Goal: Task Accomplishment & Management: Use online tool/utility

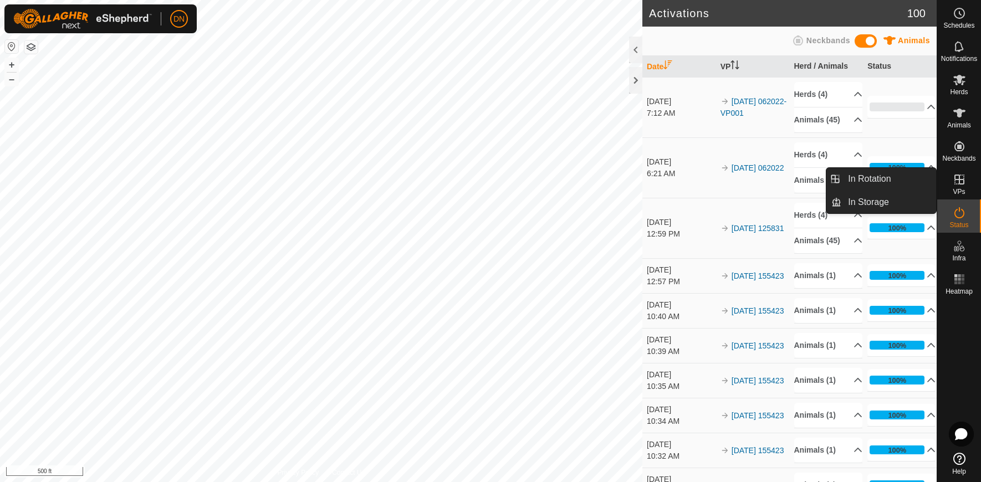
click at [959, 180] on icon at bounding box center [959, 180] width 10 height 10
click at [872, 173] on link "In Rotation" at bounding box center [888, 179] width 95 height 22
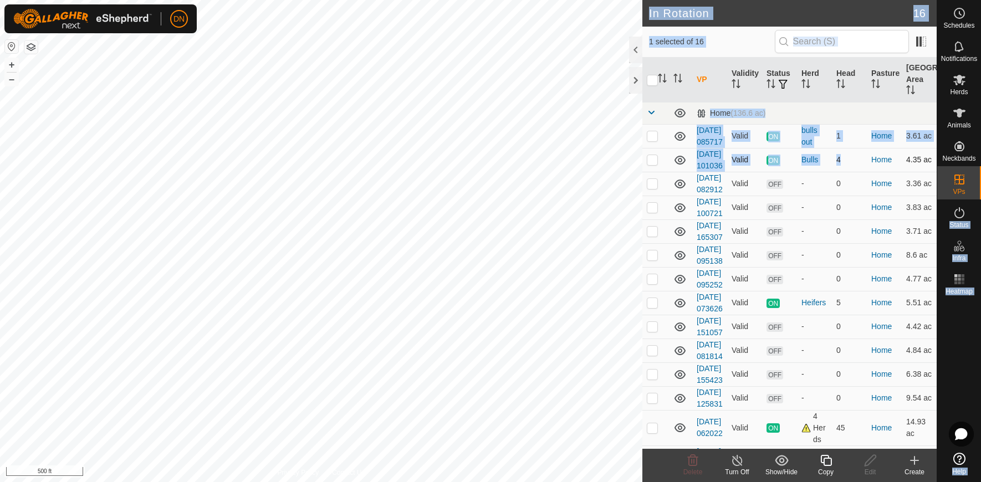
drag, startPoint x: 981, startPoint y: 210, endPoint x: 857, endPoint y: 216, distance: 123.8
click at [857, 216] on div "Schedules Notifications Herds Animals Neckbands VPs Status Infra Heatmap Help I…" at bounding box center [490, 241] width 981 height 482
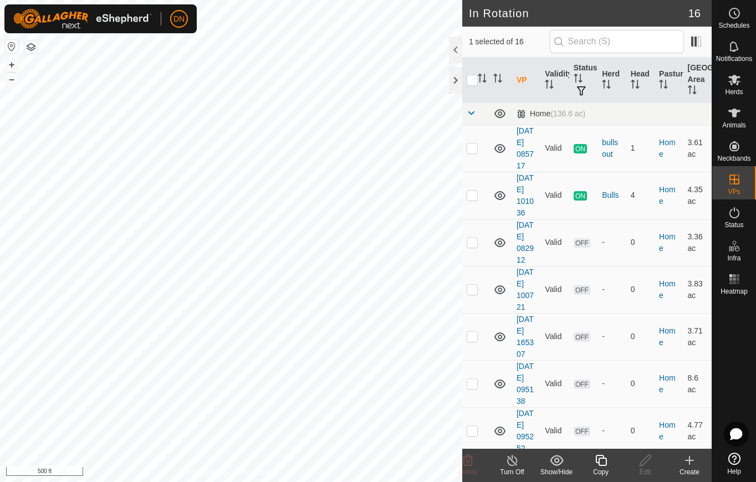
click at [603, 467] on div "Copy" at bounding box center [601, 472] width 44 height 10
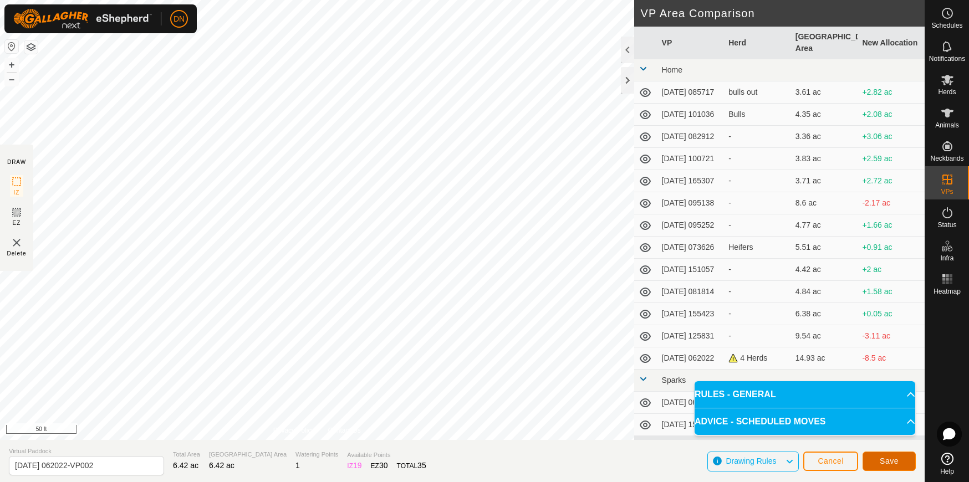
click at [890, 458] on span "Save" at bounding box center [889, 461] width 19 height 9
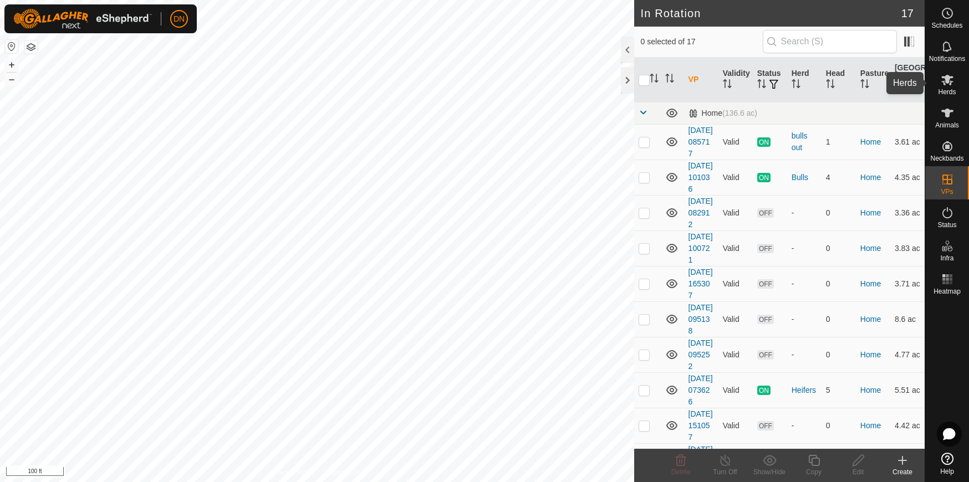
click at [951, 79] on icon at bounding box center [947, 79] width 13 height 13
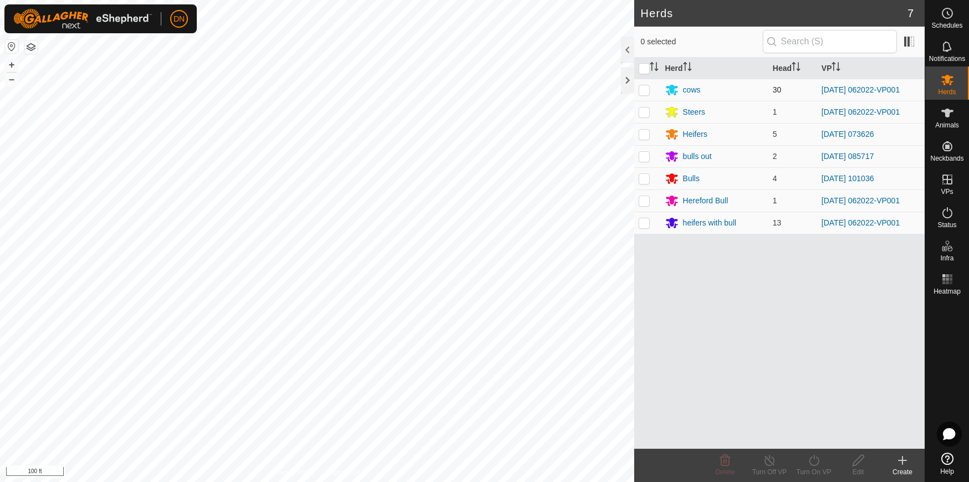
click at [648, 90] on p-checkbox at bounding box center [644, 89] width 11 height 9
checkbox input "true"
click at [640, 108] on p-tablecheckbox at bounding box center [644, 112] width 11 height 9
checkbox input "true"
click at [643, 200] on p-checkbox at bounding box center [644, 200] width 11 height 9
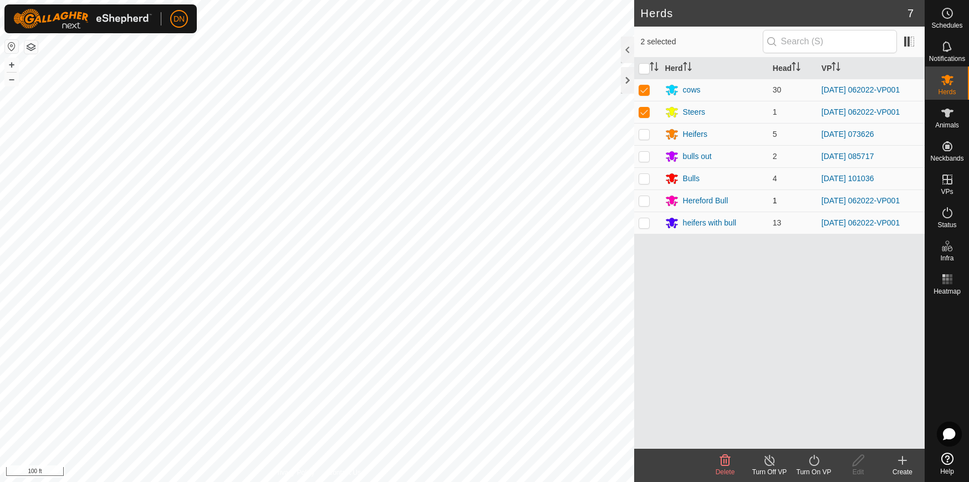
checkbox input "true"
click at [639, 228] on td at bounding box center [647, 223] width 27 height 22
checkbox input "true"
click at [807, 458] on icon at bounding box center [814, 460] width 14 height 13
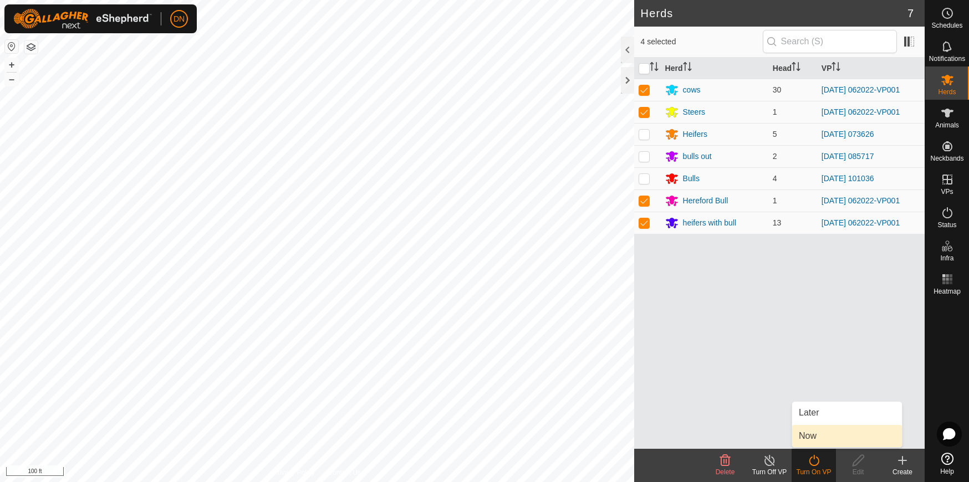
click at [828, 436] on link "Now" at bounding box center [847, 436] width 110 height 22
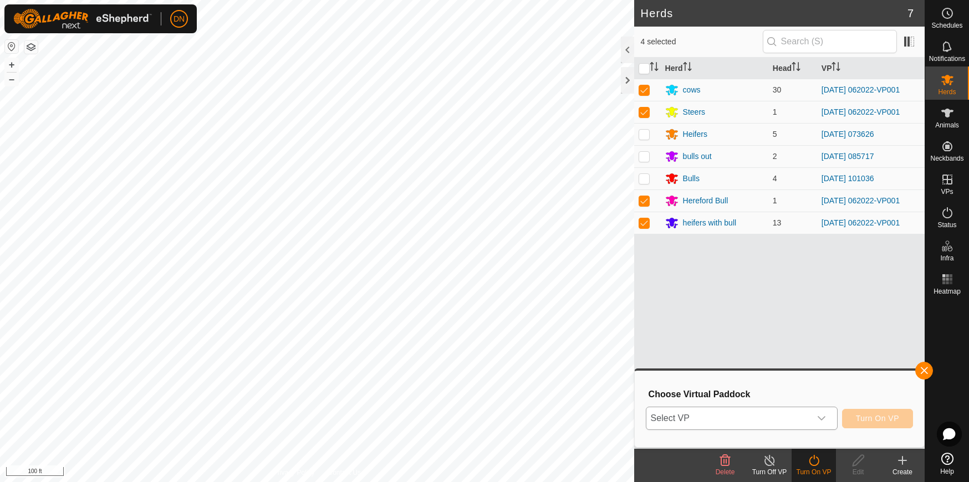
click at [821, 420] on icon "dropdown trigger" at bounding box center [821, 418] width 9 height 9
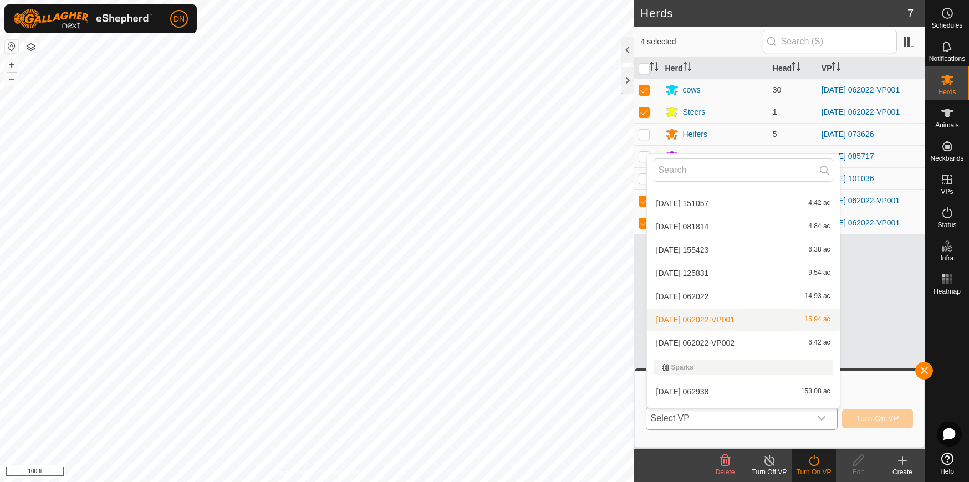
scroll to position [224, 0]
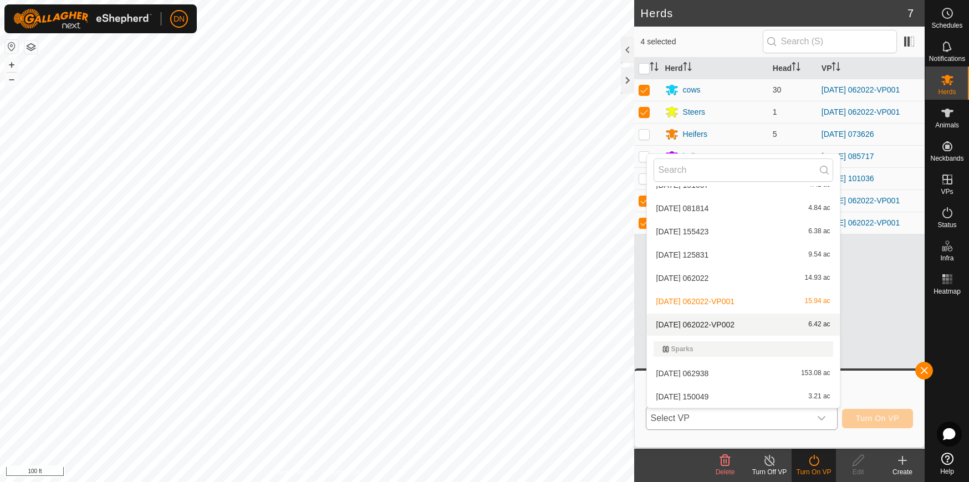
click at [722, 320] on li "[DATE] 062022-VP002 6.42 ac" at bounding box center [743, 325] width 193 height 22
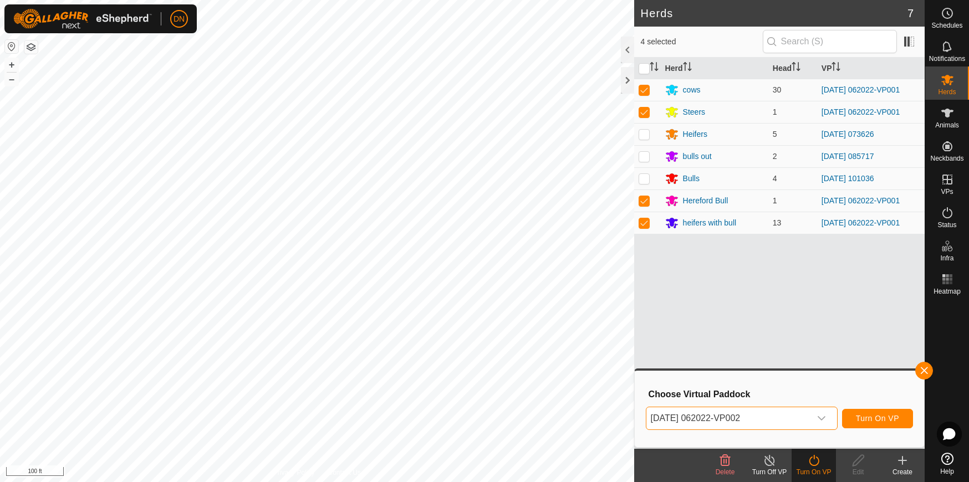
click at [807, 464] on icon at bounding box center [814, 460] width 14 height 13
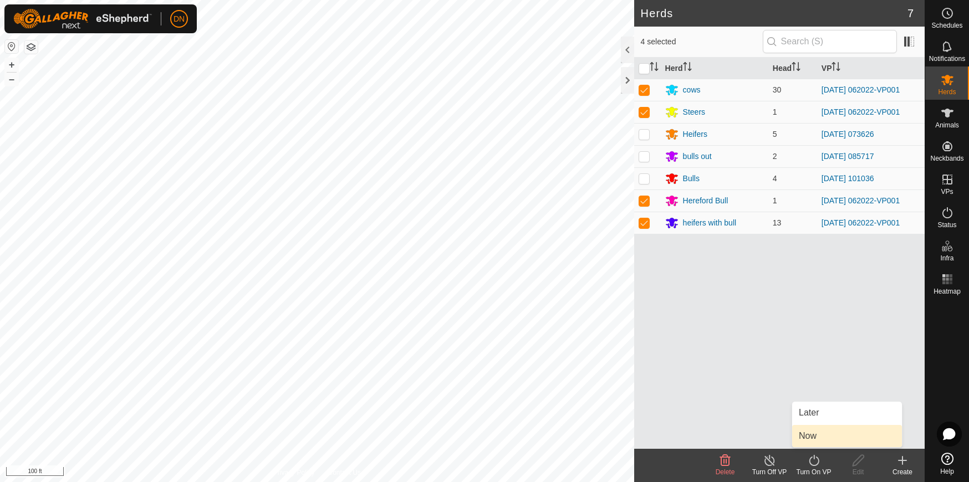
click at [808, 435] on link "Now" at bounding box center [847, 436] width 110 height 22
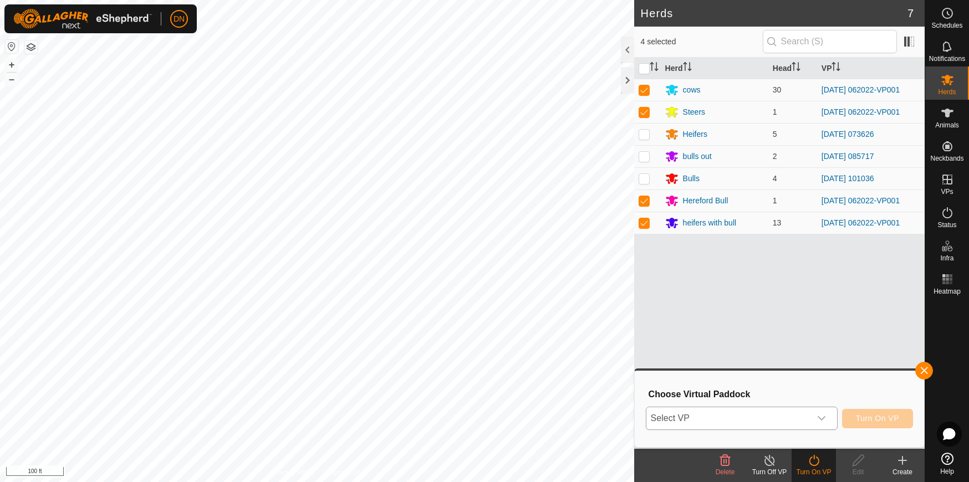
click at [824, 417] on icon "dropdown trigger" at bounding box center [821, 418] width 9 height 9
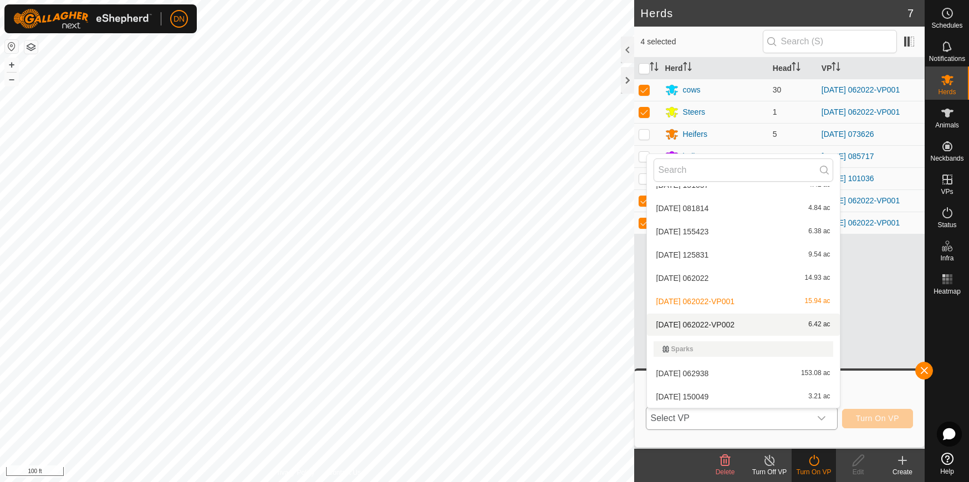
click at [746, 323] on li "[DATE] 062022-VP002 6.42 ac" at bounding box center [743, 325] width 193 height 22
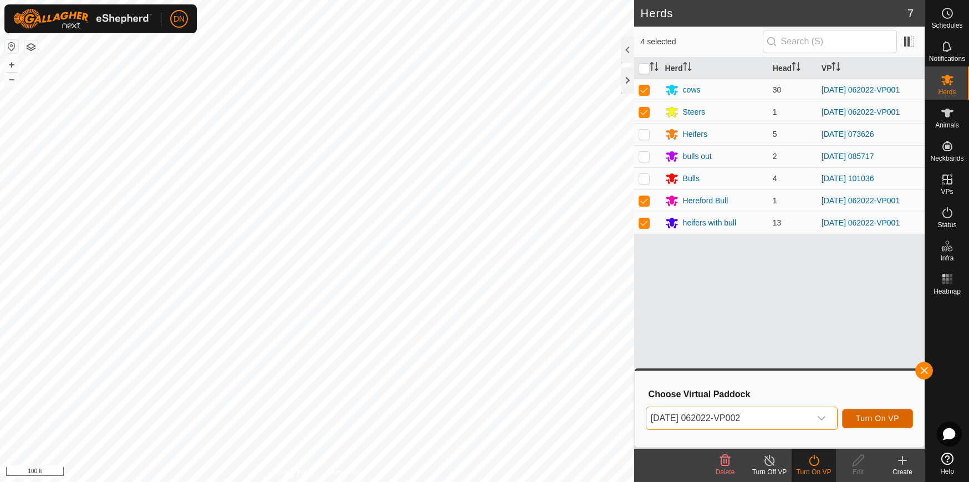
click at [877, 415] on span "Turn On VP" at bounding box center [877, 418] width 43 height 9
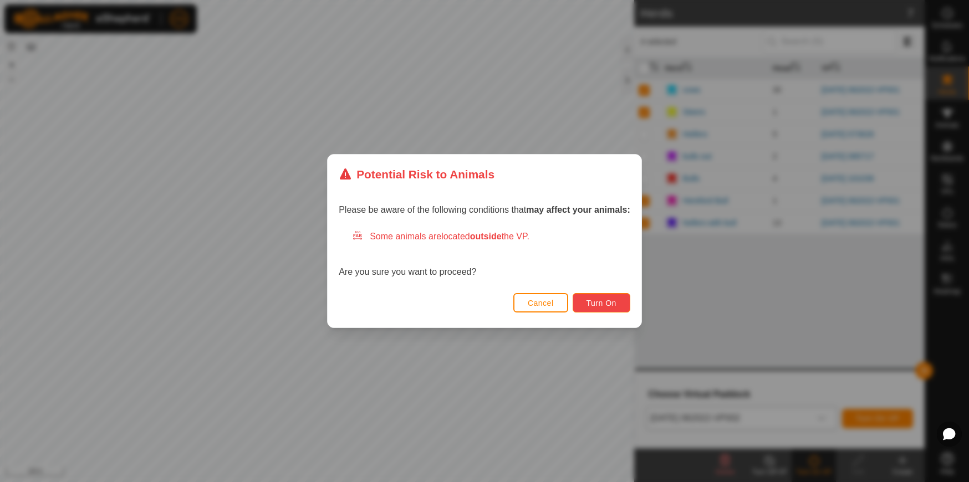
click at [587, 299] on span "Turn On" at bounding box center [601, 303] width 30 height 9
